Goal: Use online tool/utility: Utilize a website feature to perform a specific function

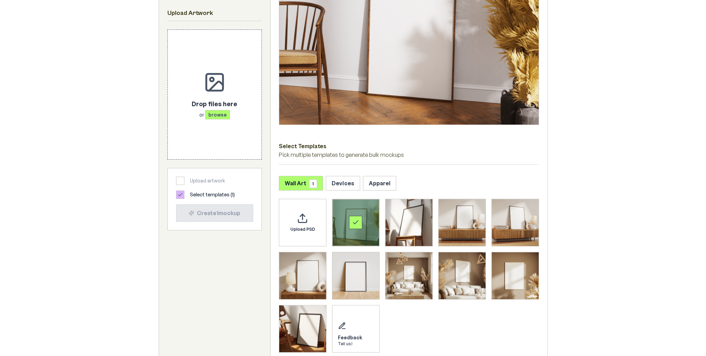
scroll to position [208, 0]
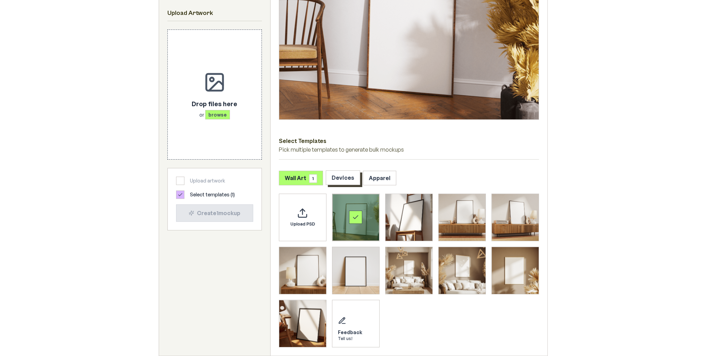
click at [348, 180] on button "Devices" at bounding box center [343, 178] width 34 height 15
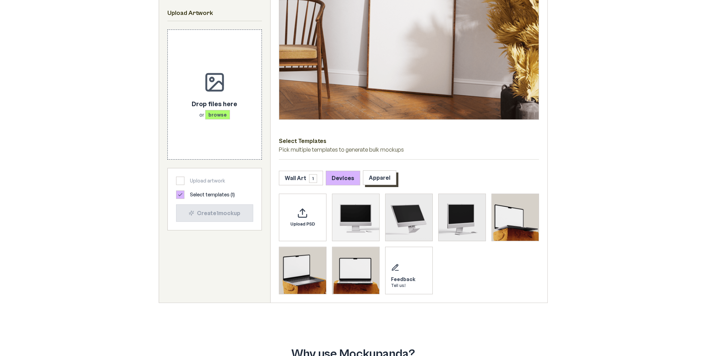
click at [386, 181] on button "Apparel" at bounding box center [379, 178] width 33 height 15
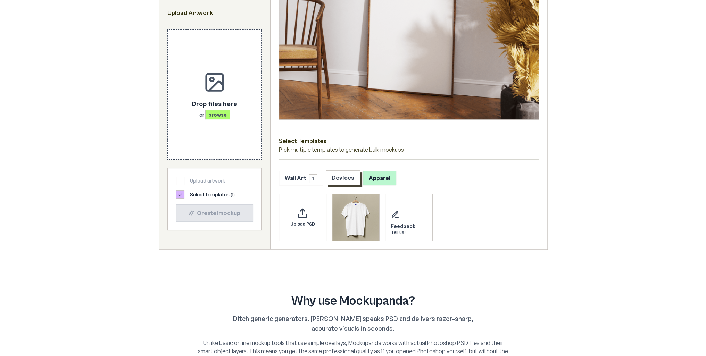
click at [354, 180] on button "Devices" at bounding box center [343, 178] width 34 height 15
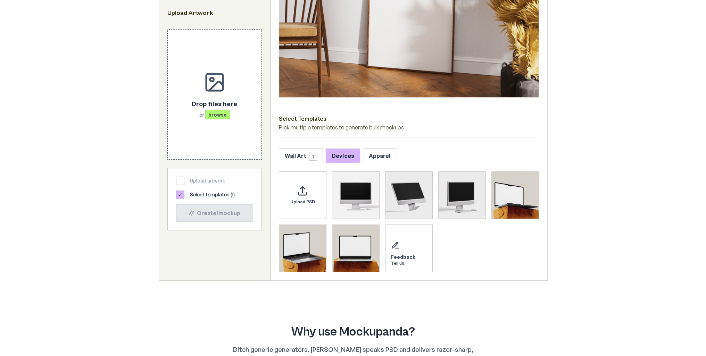
scroll to position [243, 0]
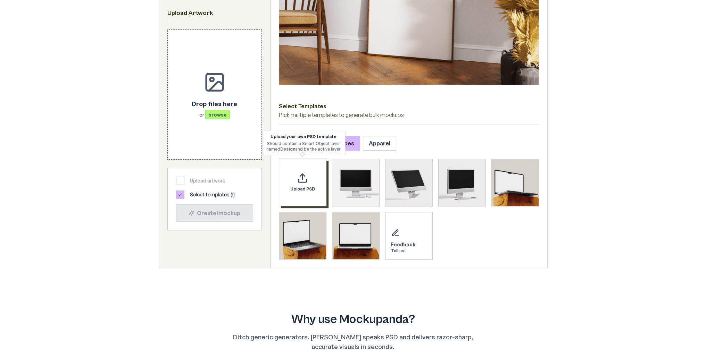
click at [310, 182] on div "Upload PSD" at bounding box center [303, 183] width 48 height 48
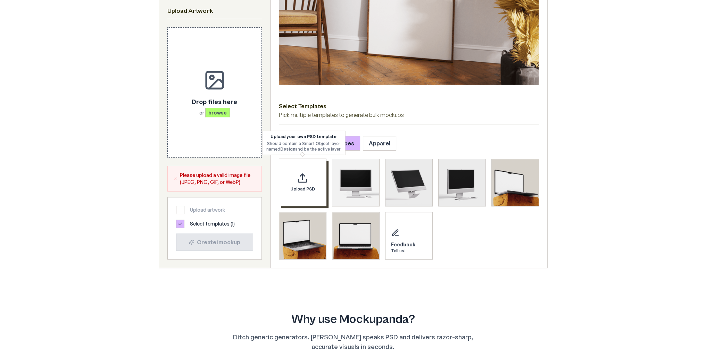
click at [283, 176] on div "Upload PSD" at bounding box center [303, 183] width 48 height 48
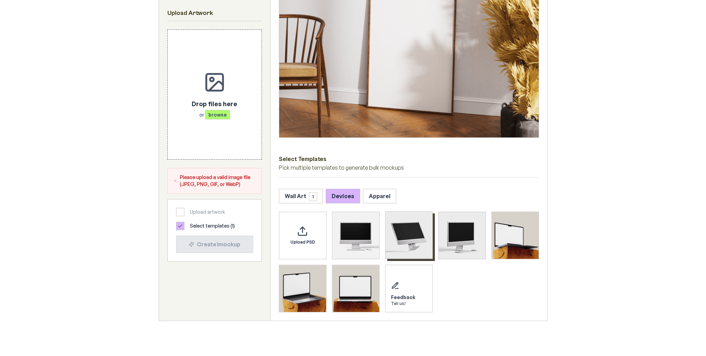
scroll to position [208, 0]
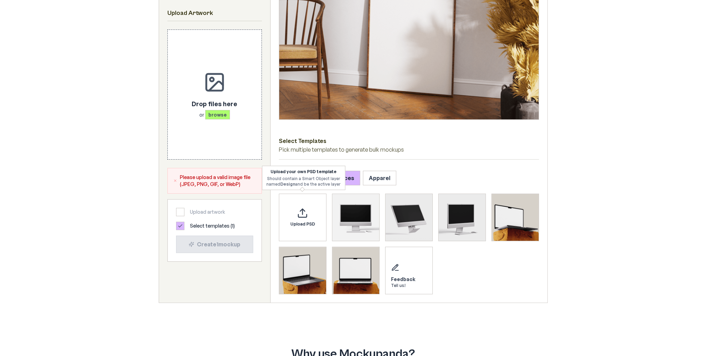
drag, startPoint x: 414, startPoint y: 166, endPoint x: 406, endPoint y: 171, distance: 9.6
click at [414, 166] on div "Select Templates Pick multiple templates to generate bulk mockups Wall Art 1 De…" at bounding box center [409, 109] width 277 height 387
click at [300, 179] on button "Wall Art 1" at bounding box center [301, 178] width 44 height 15
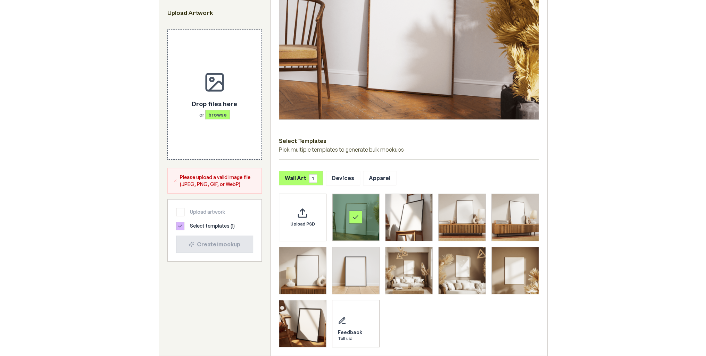
click at [357, 181] on div "Wall Art 1 Devices Apparel" at bounding box center [409, 178] width 260 height 15
click at [385, 181] on button "Apparel" at bounding box center [379, 178] width 33 height 15
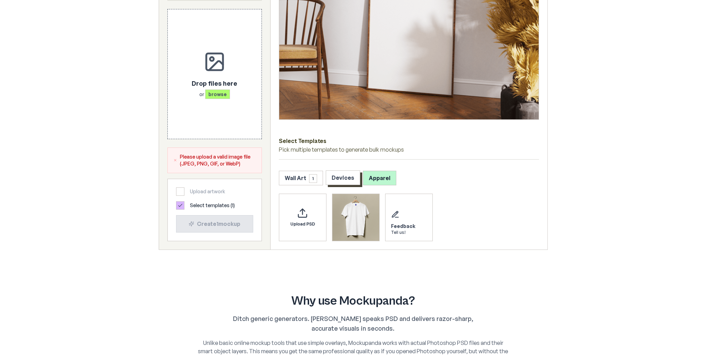
click at [345, 181] on button "Devices" at bounding box center [343, 178] width 34 height 15
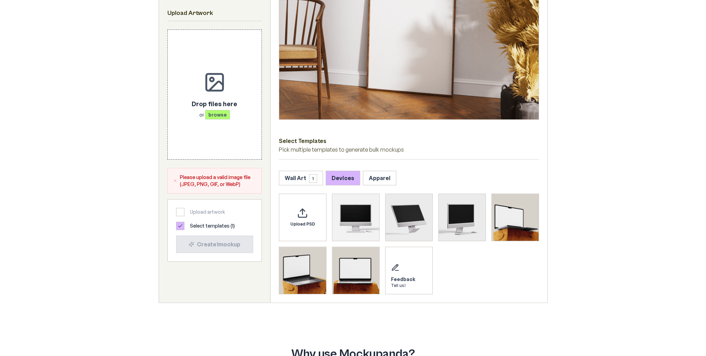
click at [205, 227] on span "Select templates ( 1 )" at bounding box center [212, 226] width 45 height 7
click at [308, 225] on span "Upload PSD" at bounding box center [302, 224] width 25 height 6
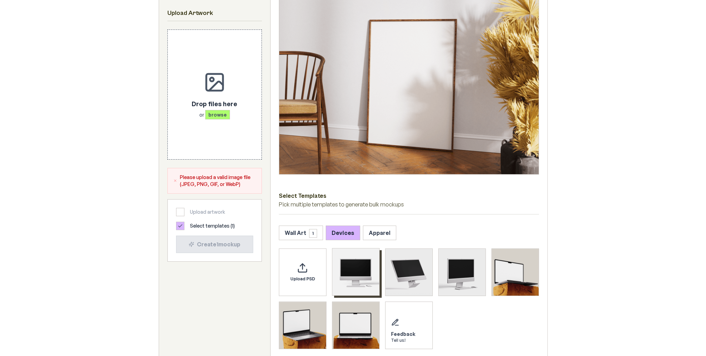
scroll to position [174, 0]
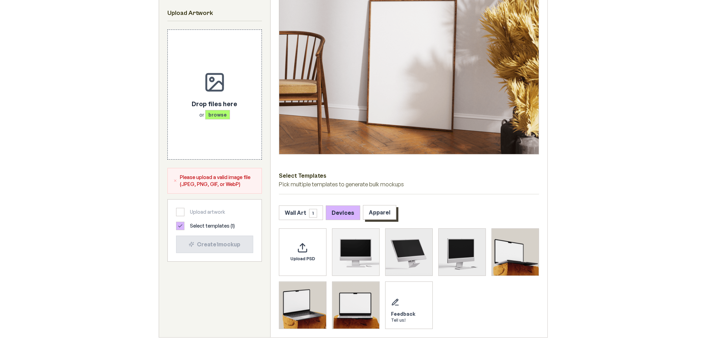
click at [374, 212] on button "Apparel" at bounding box center [379, 212] width 33 height 15
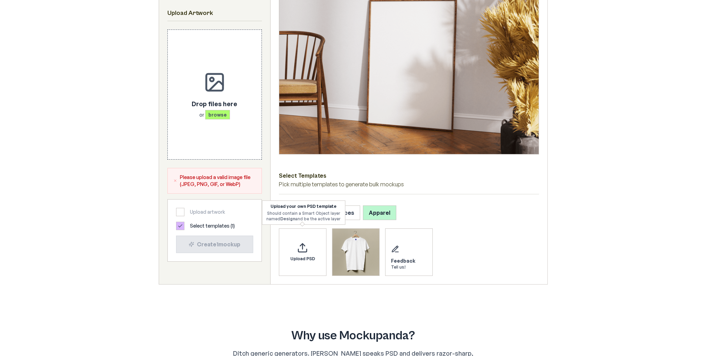
click at [306, 214] on div "Should contain a Smart Object layer named Design and be the active layer" at bounding box center [303, 216] width 74 height 11
click at [477, 211] on div "Wall Art 1 Devices Apparel" at bounding box center [409, 213] width 260 height 15
click at [299, 214] on button "Wall Art 1" at bounding box center [301, 212] width 44 height 15
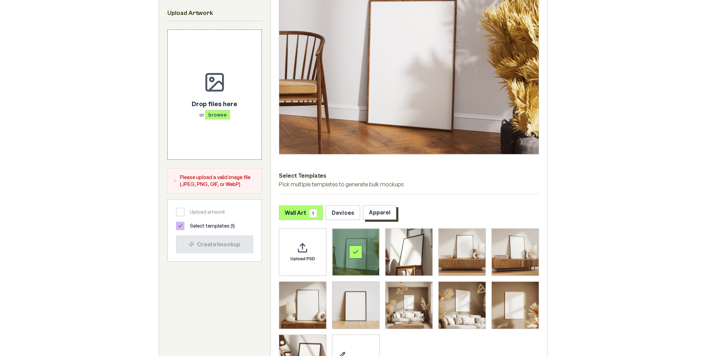
click at [363, 211] on button "Apparel" at bounding box center [379, 212] width 33 height 15
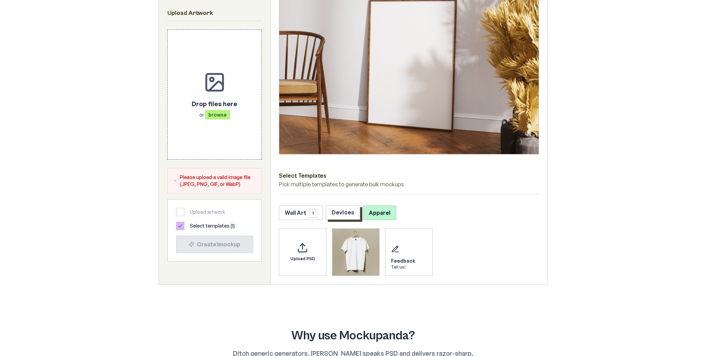
click at [348, 212] on button "Devices" at bounding box center [343, 212] width 34 height 15
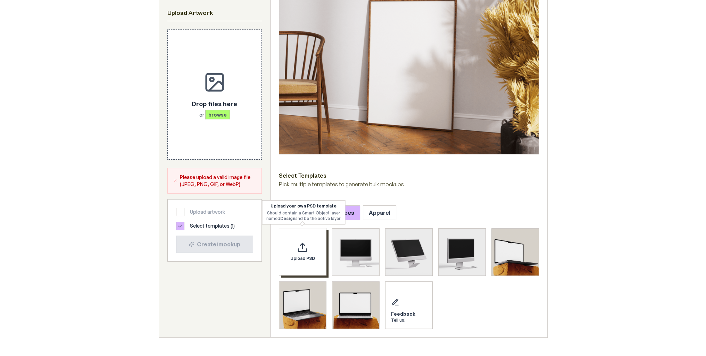
click at [298, 246] on icon "Upload custom PSD template" at bounding box center [302, 247] width 11 height 11
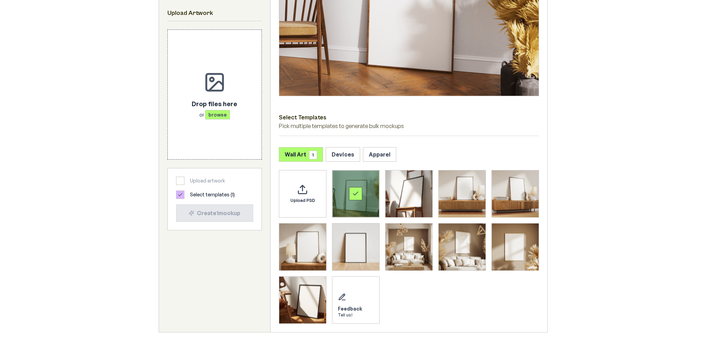
scroll to position [243, 0]
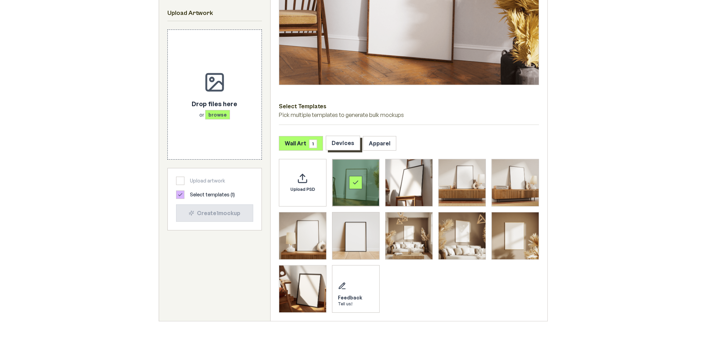
click at [341, 148] on button "Devices" at bounding box center [343, 143] width 34 height 15
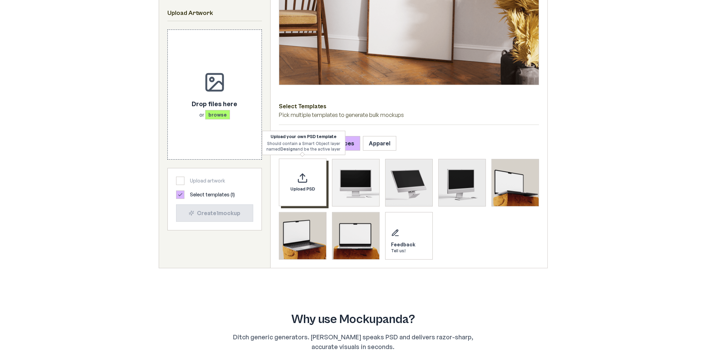
click at [312, 174] on div "Upload PSD" at bounding box center [303, 183] width 48 height 48
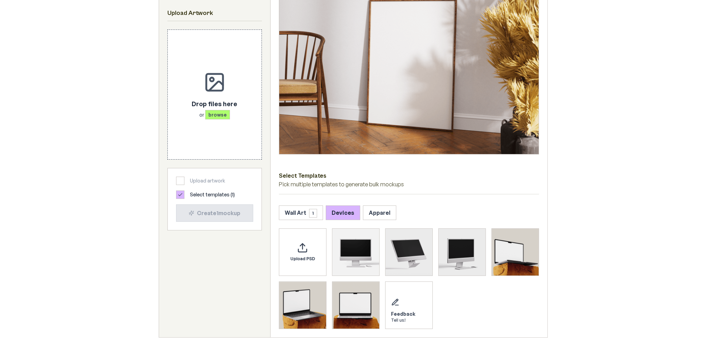
scroll to position [35, 0]
